Goal: Check status: Check status

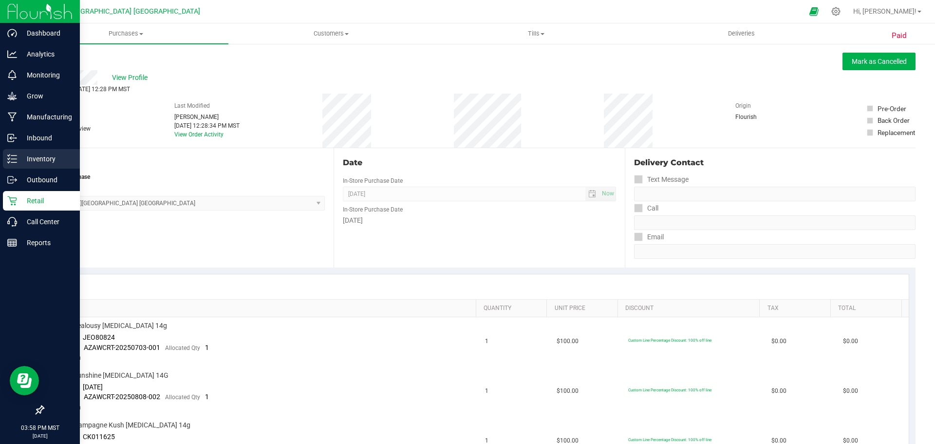
click at [48, 150] on div "Inventory" at bounding box center [41, 158] width 77 height 19
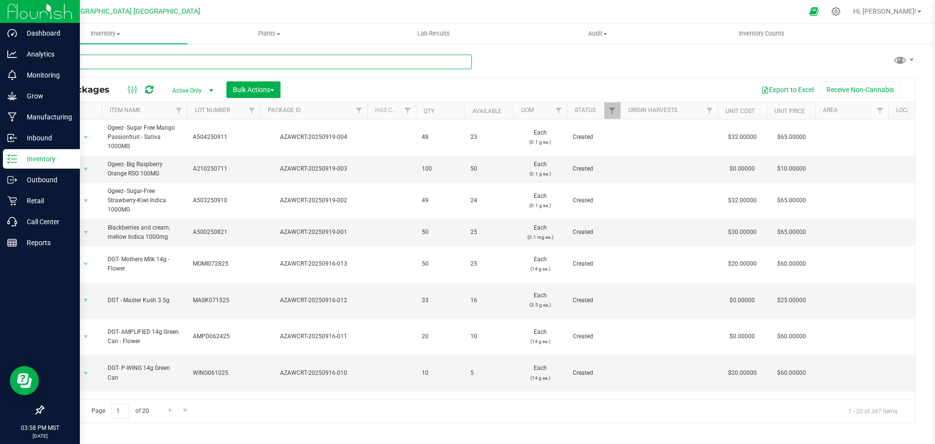
click at [88, 61] on input "text" at bounding box center [257, 62] width 429 height 15
type input "AZAWCRT-20241117-020"
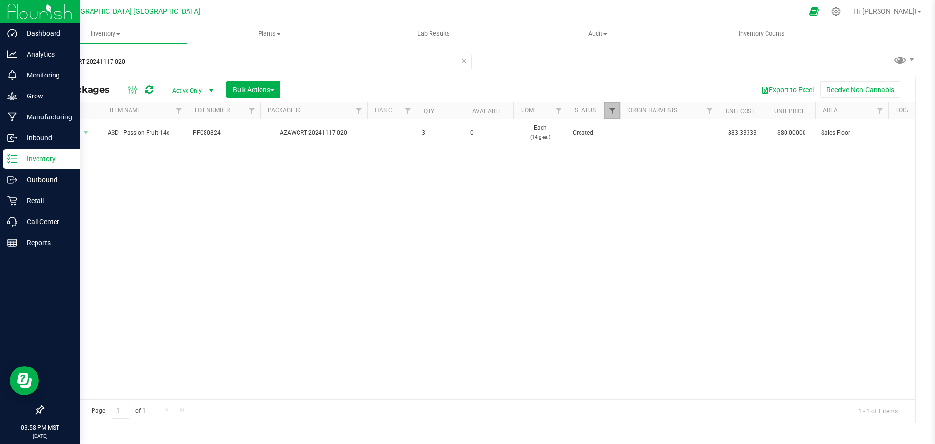
click at [616, 114] on span "Filter" at bounding box center [612, 111] width 8 height 8
click at [754, 238] on div "Action Action Adjust qty Create package Edit attributes Global inventory Locate…" at bounding box center [479, 259] width 872 height 280
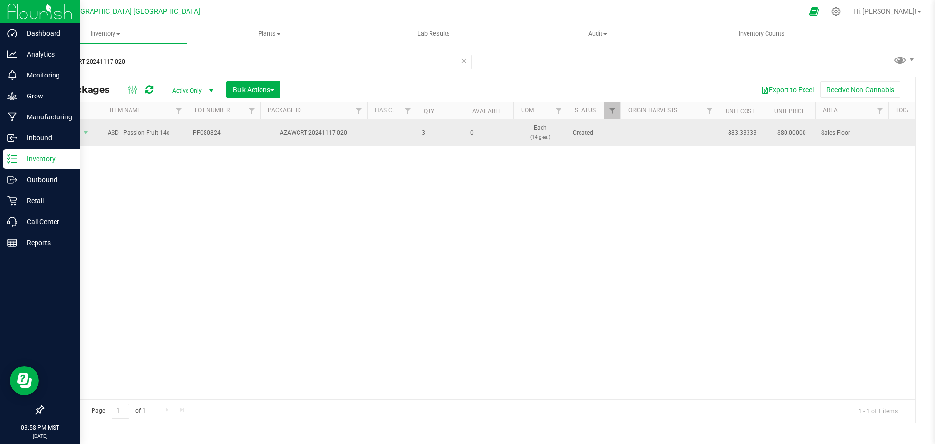
click at [72, 132] on span "Action" at bounding box center [66, 133] width 26 height 14
